Goal: Find specific page/section: Find specific page/section

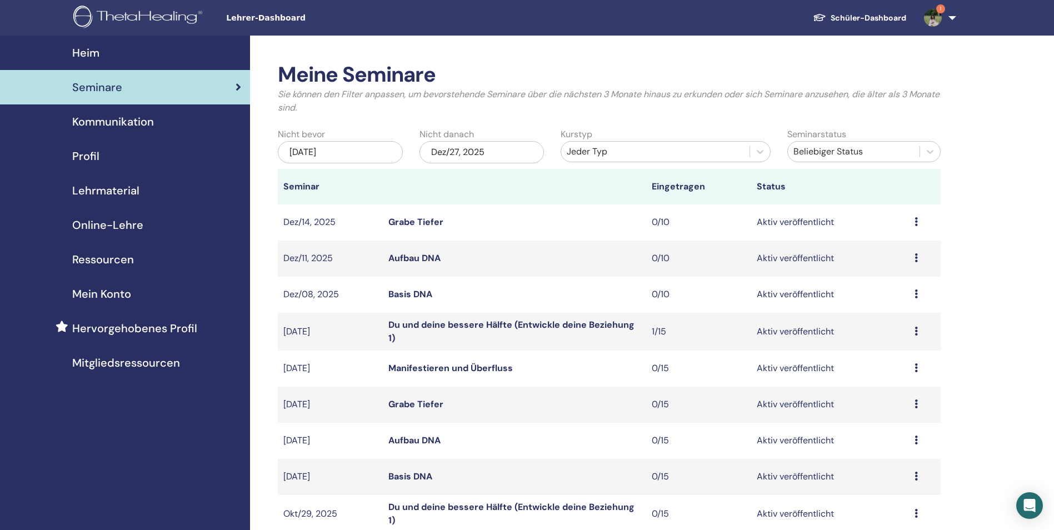
click at [935, 18] on img at bounding box center [933, 18] width 18 height 18
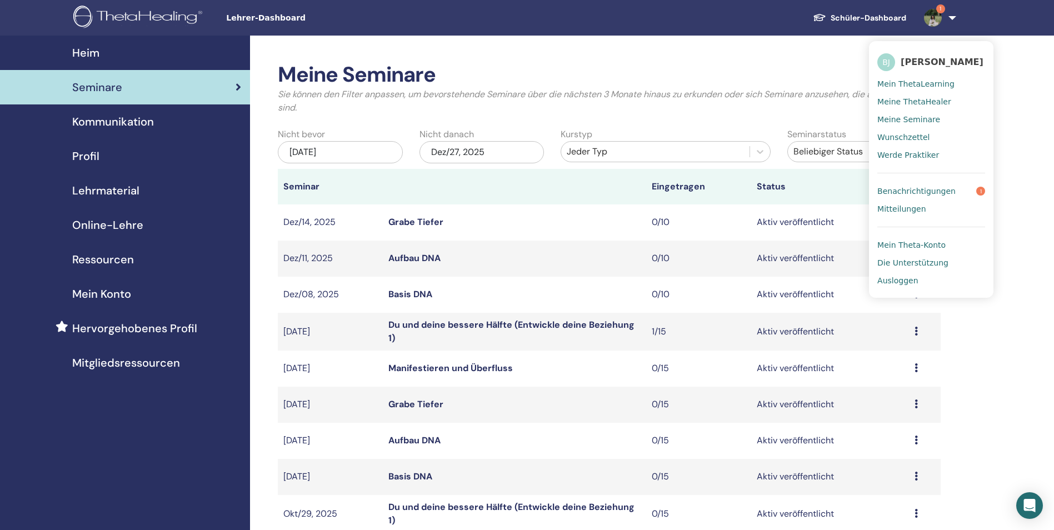
click at [941, 190] on span "Benachrichtigungen" at bounding box center [916, 191] width 78 height 10
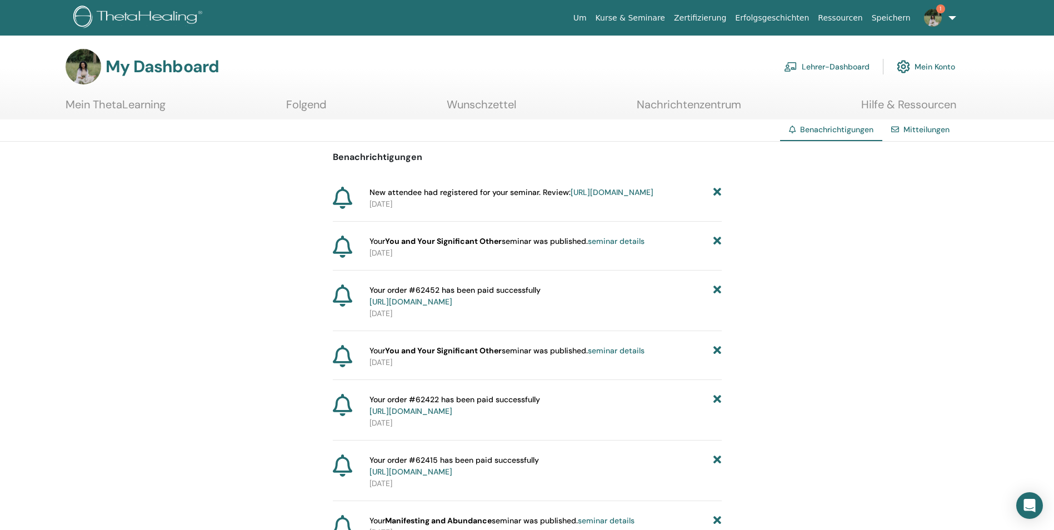
click at [581, 197] on link "[URL][DOMAIN_NAME]" at bounding box center [611, 192] width 83 height 10
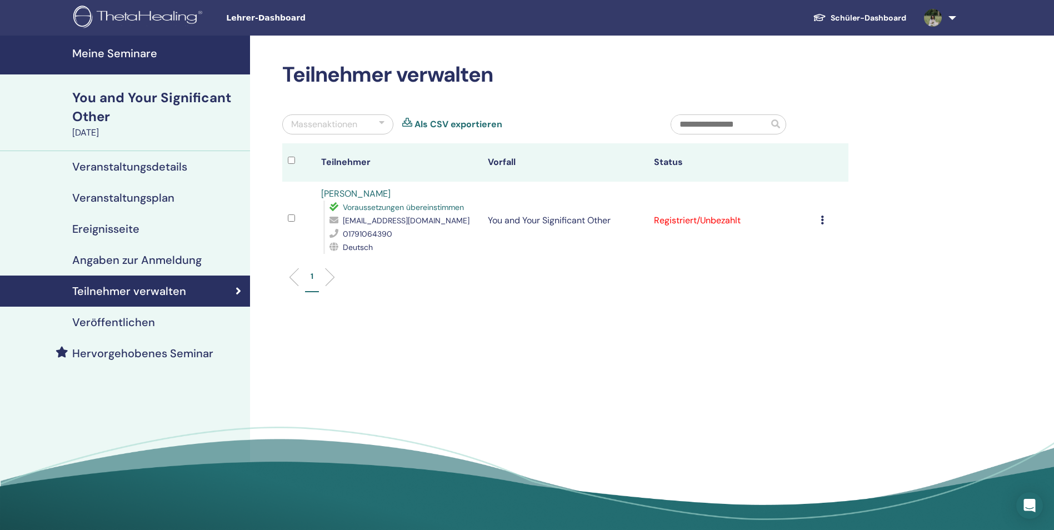
click at [820, 221] on icon at bounding box center [821, 219] width 3 height 9
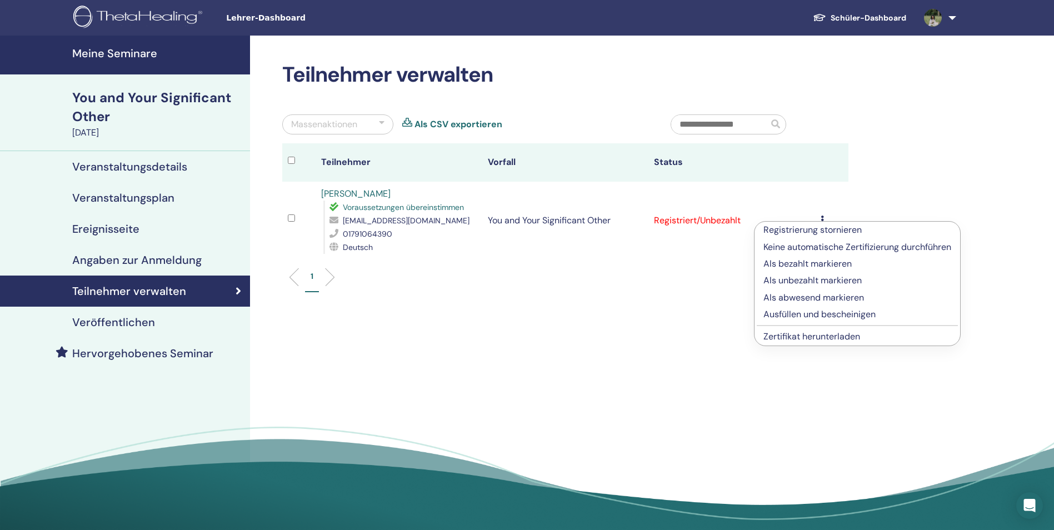
click at [844, 205] on td "Registrierung stornieren Keine automatische Zertifizierung durchführen Als beza…" at bounding box center [831, 221] width 33 height 78
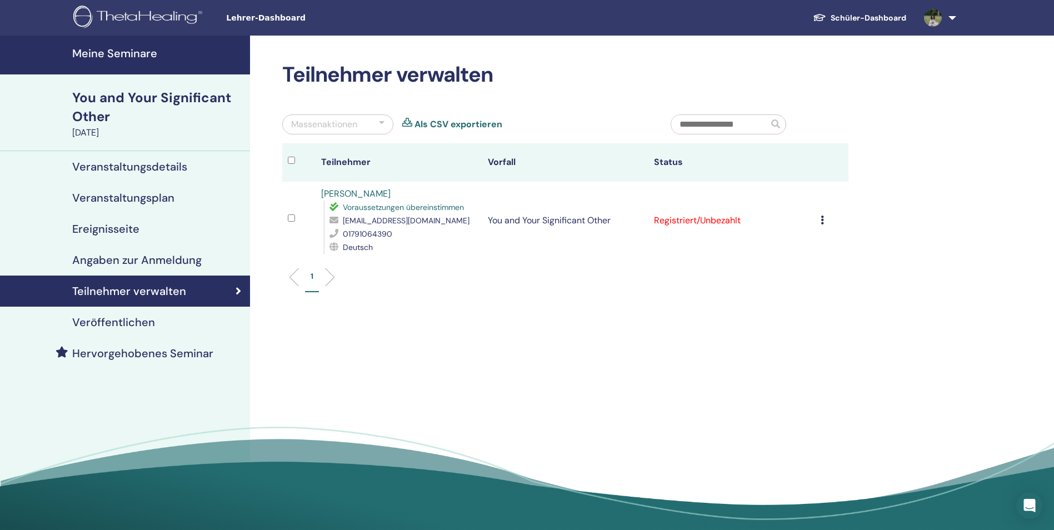
click at [875, 13] on link "Schüler-Dashboard" at bounding box center [859, 18] width 111 height 21
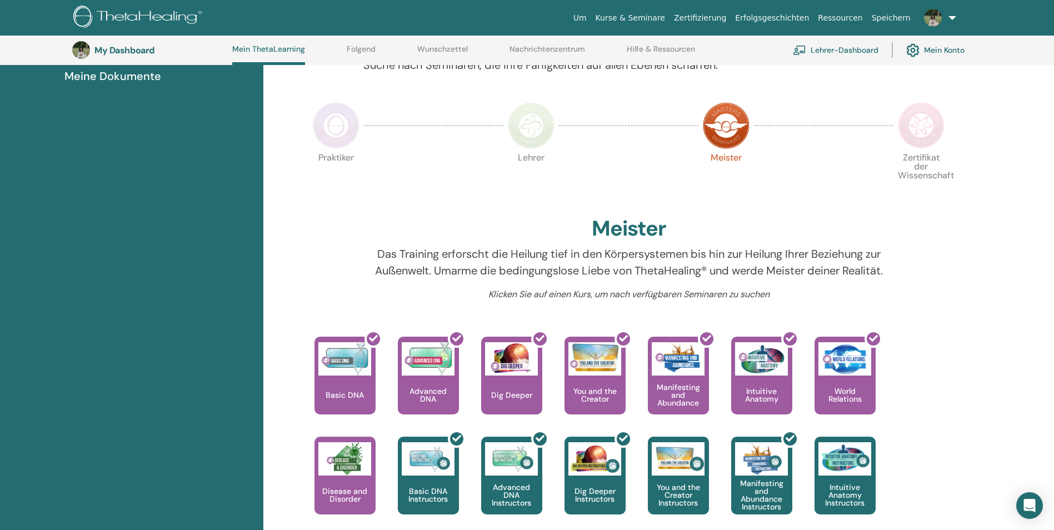
scroll to position [307, 0]
